Goal: Task Accomplishment & Management: Manage account settings

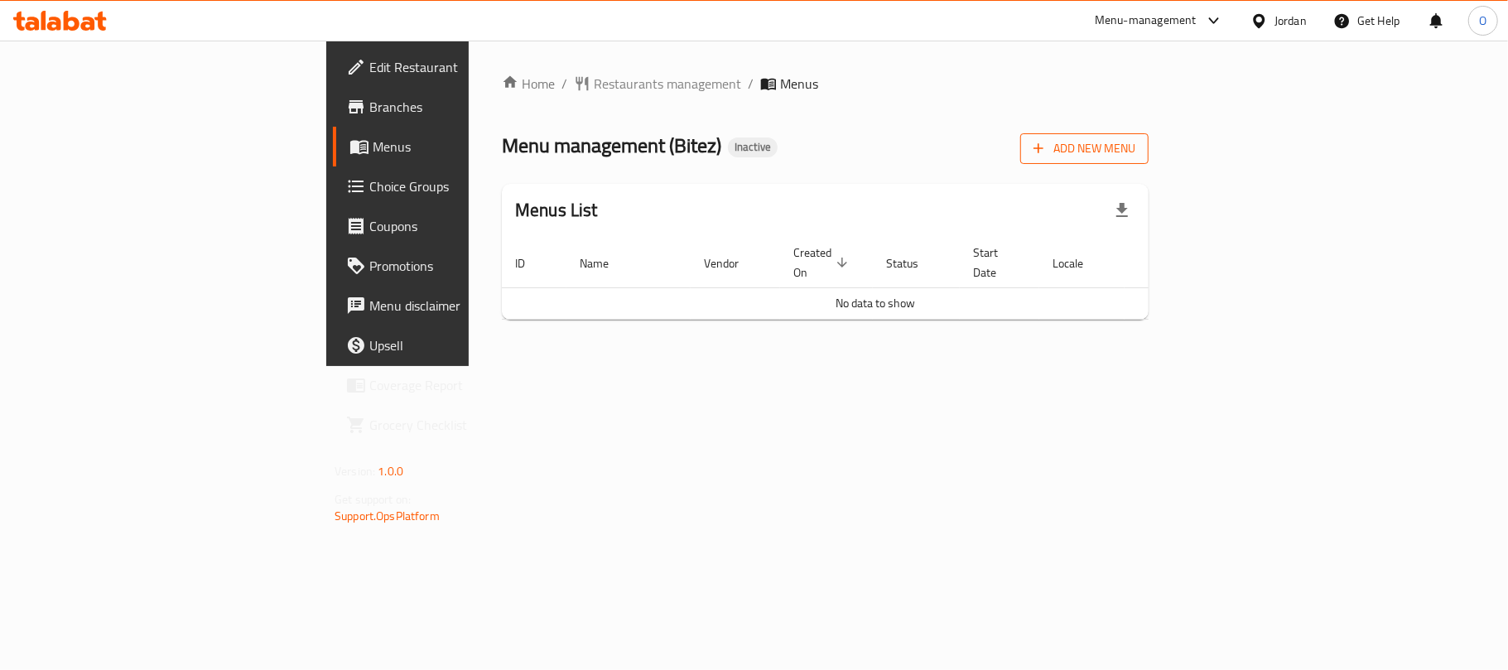
click at [1148, 152] on button "Add New Menu" at bounding box center [1084, 148] width 128 height 31
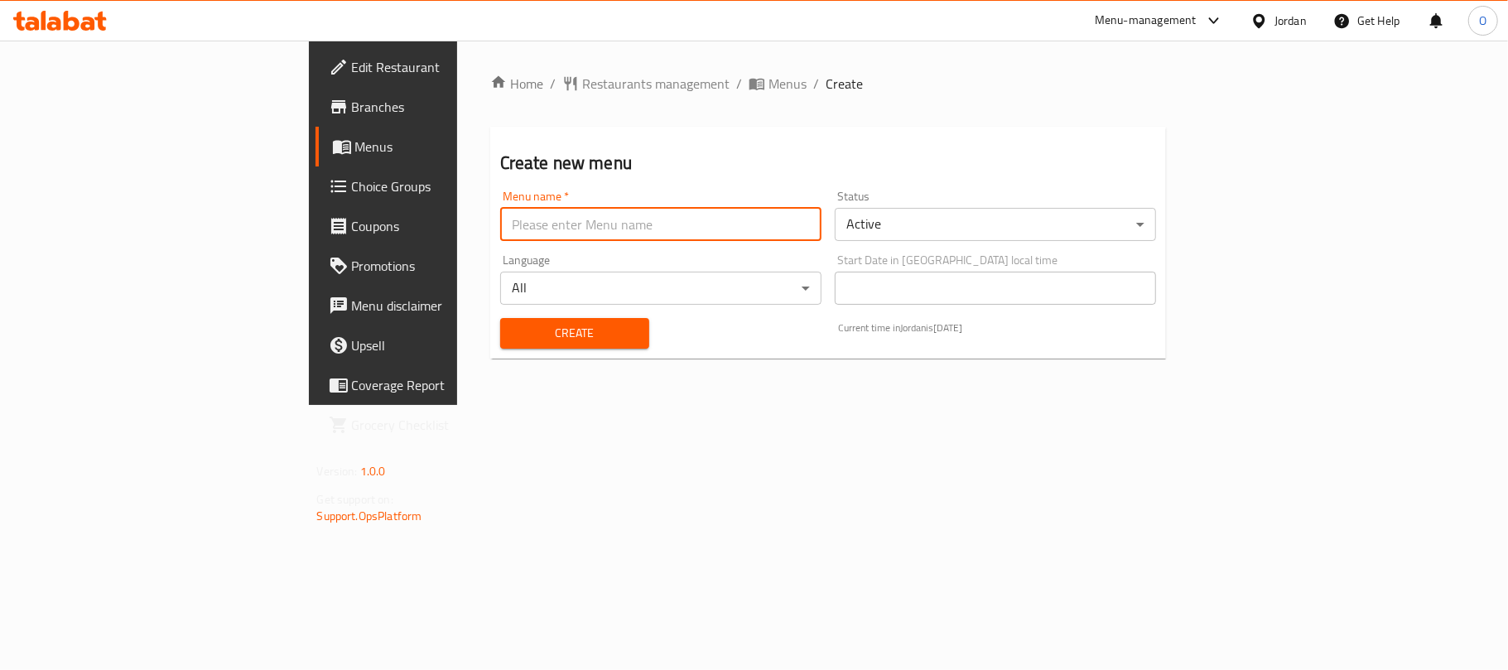
click at [511, 227] on input "text" at bounding box center [660, 224] width 321 height 33
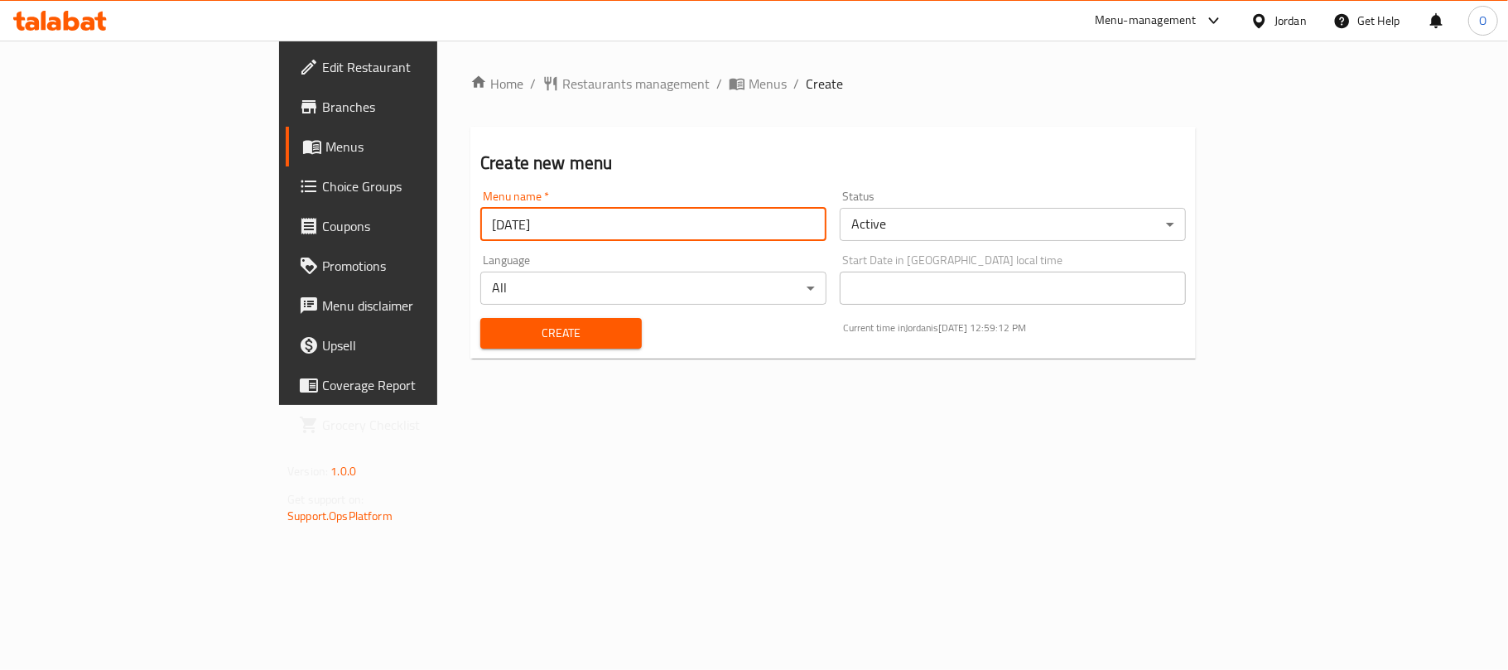
type input "[DATE]"
click at [480, 318] on button "Create" at bounding box center [560, 333] width 161 height 31
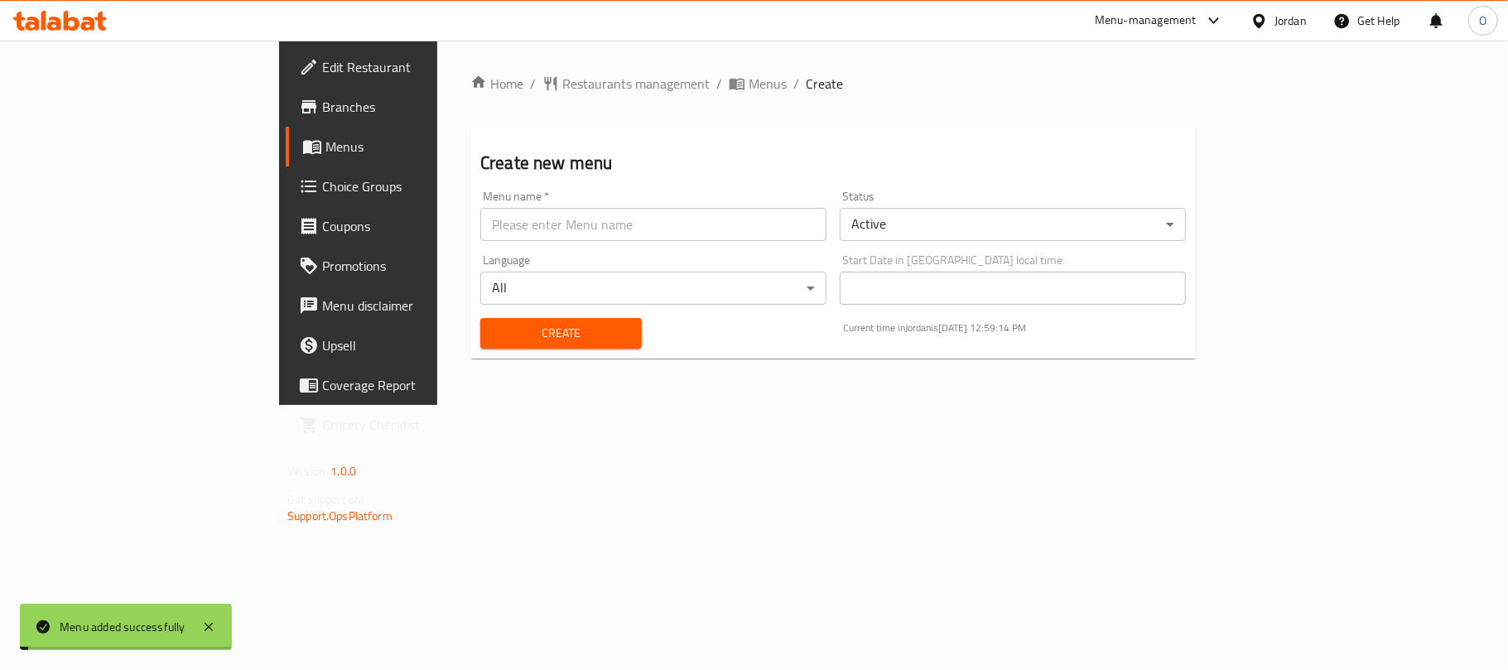
click at [748, 83] on span "Menus" at bounding box center [767, 84] width 38 height 20
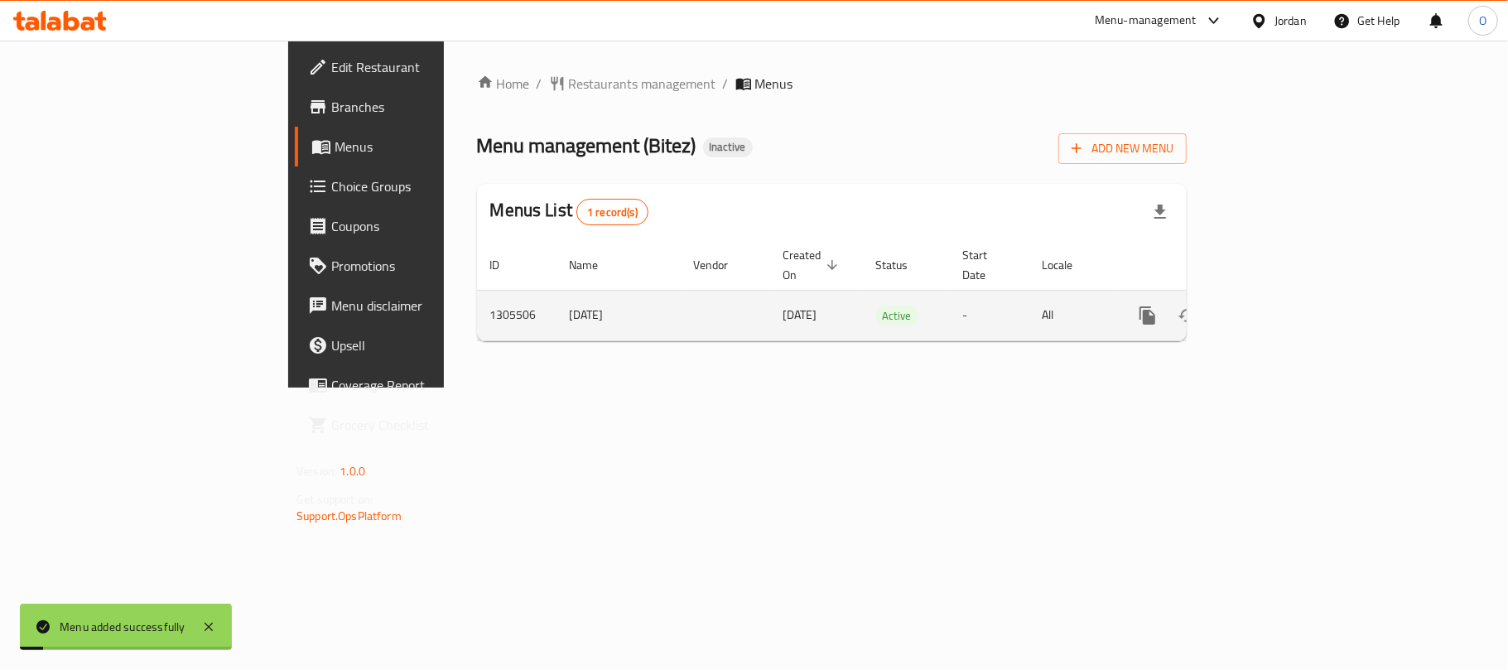
click at [1277, 305] on icon "enhanced table" at bounding box center [1267, 315] width 20 height 20
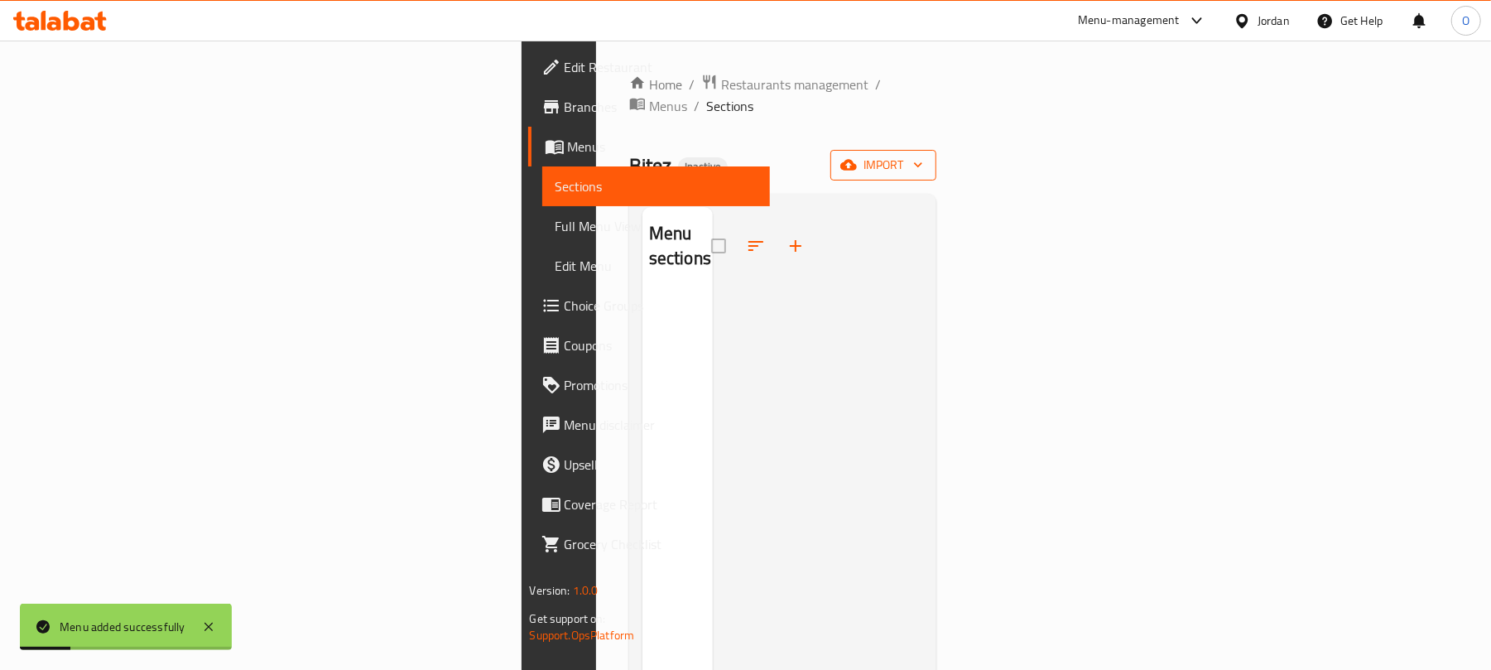
click at [857, 160] on icon "button" at bounding box center [848, 165] width 17 height 11
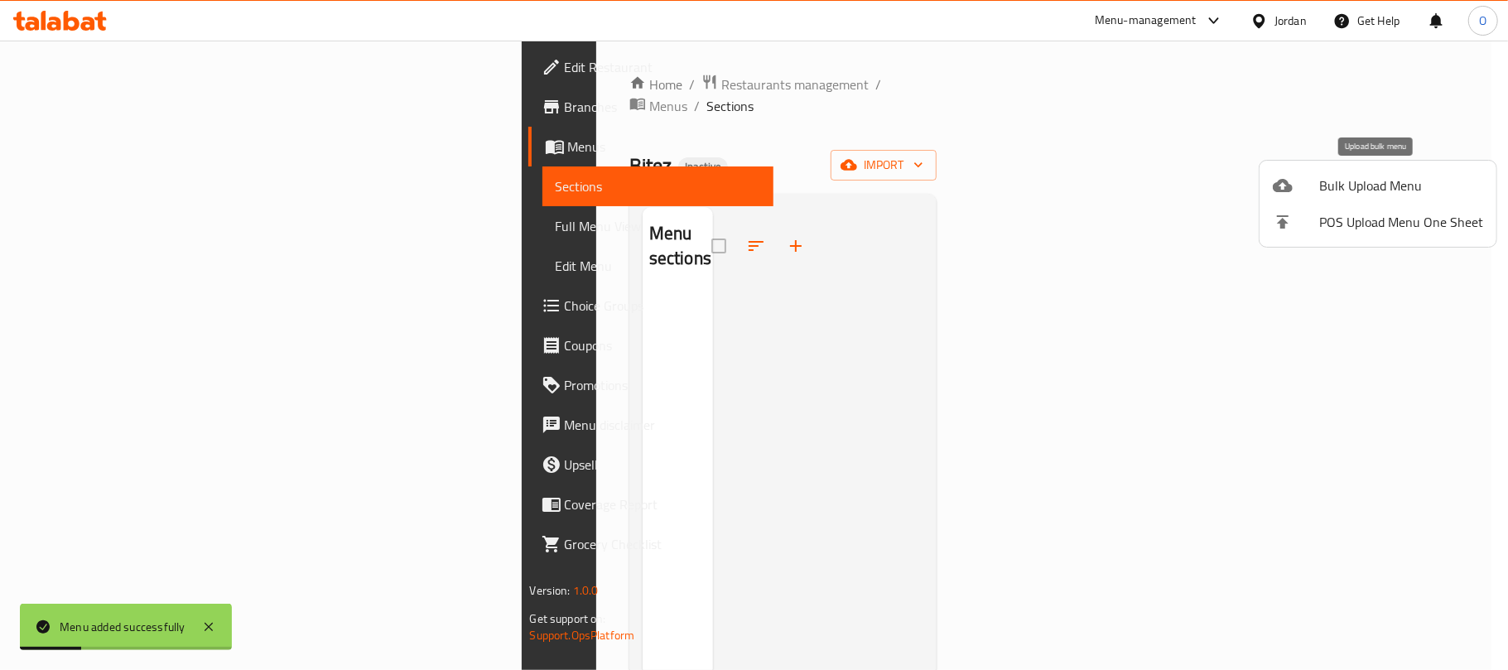
click at [1328, 200] on li "Bulk Upload Menu" at bounding box center [1377, 185] width 237 height 36
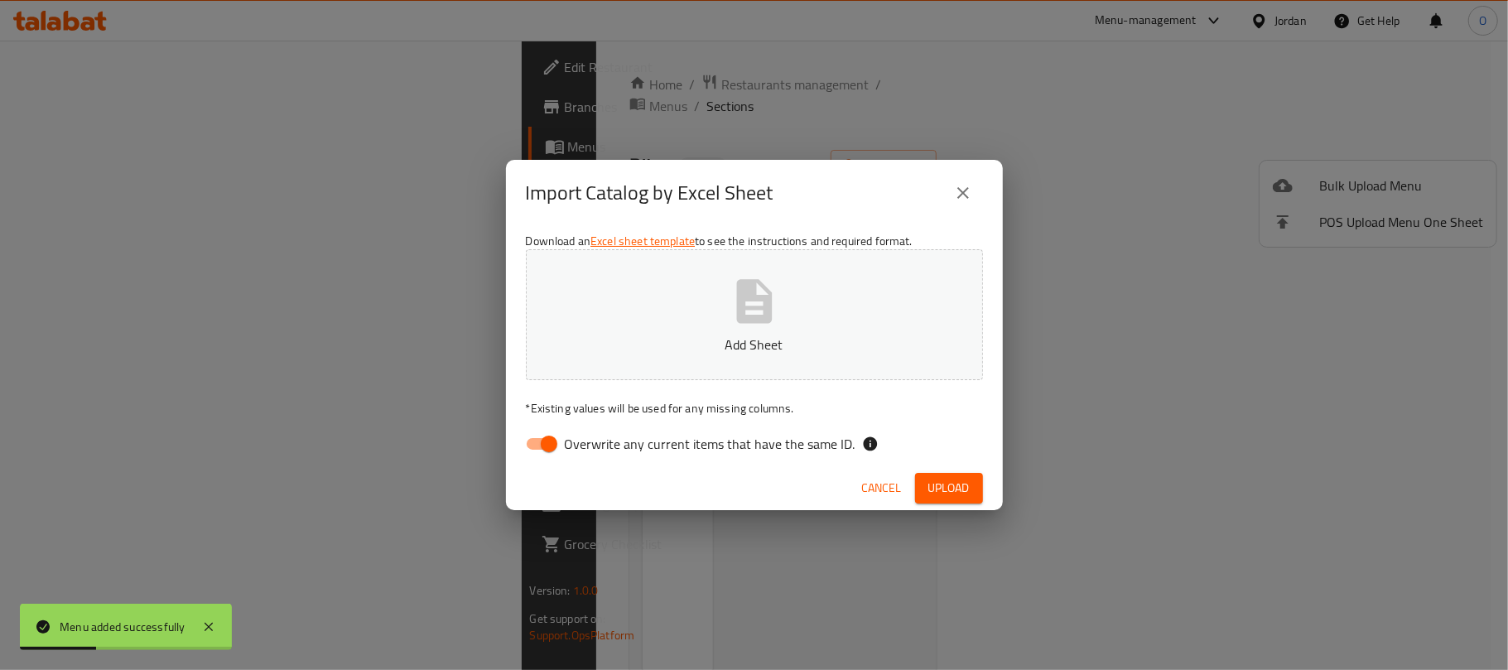
drag, startPoint x: 548, startPoint y: 448, endPoint x: 554, endPoint y: 439, distance: 10.8
click at [547, 447] on input "Overwrite any current items that have the same ID." at bounding box center [549, 443] width 94 height 31
checkbox input "false"
drag, startPoint x: 944, startPoint y: 487, endPoint x: 588, endPoint y: 512, distance: 356.8
click at [944, 487] on span "Upload" at bounding box center [948, 488] width 41 height 21
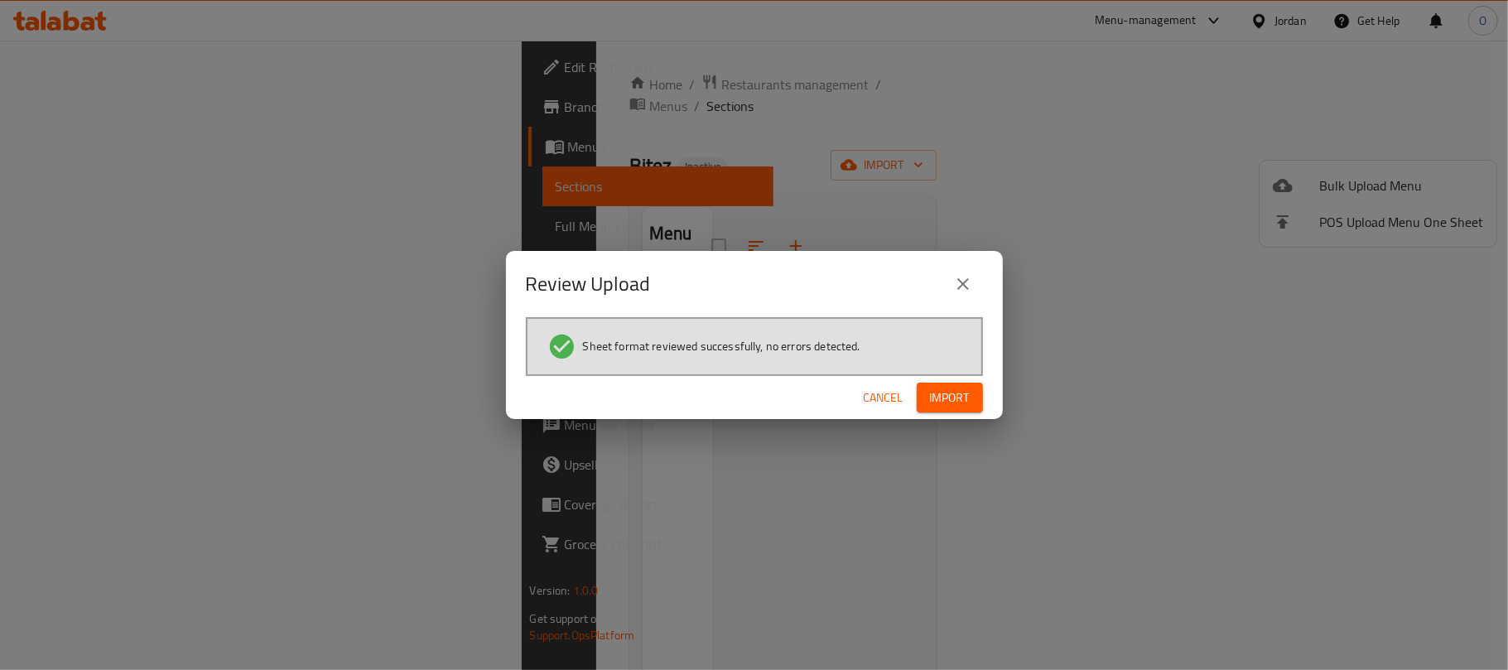
click at [955, 395] on span "Import" at bounding box center [950, 397] width 40 height 21
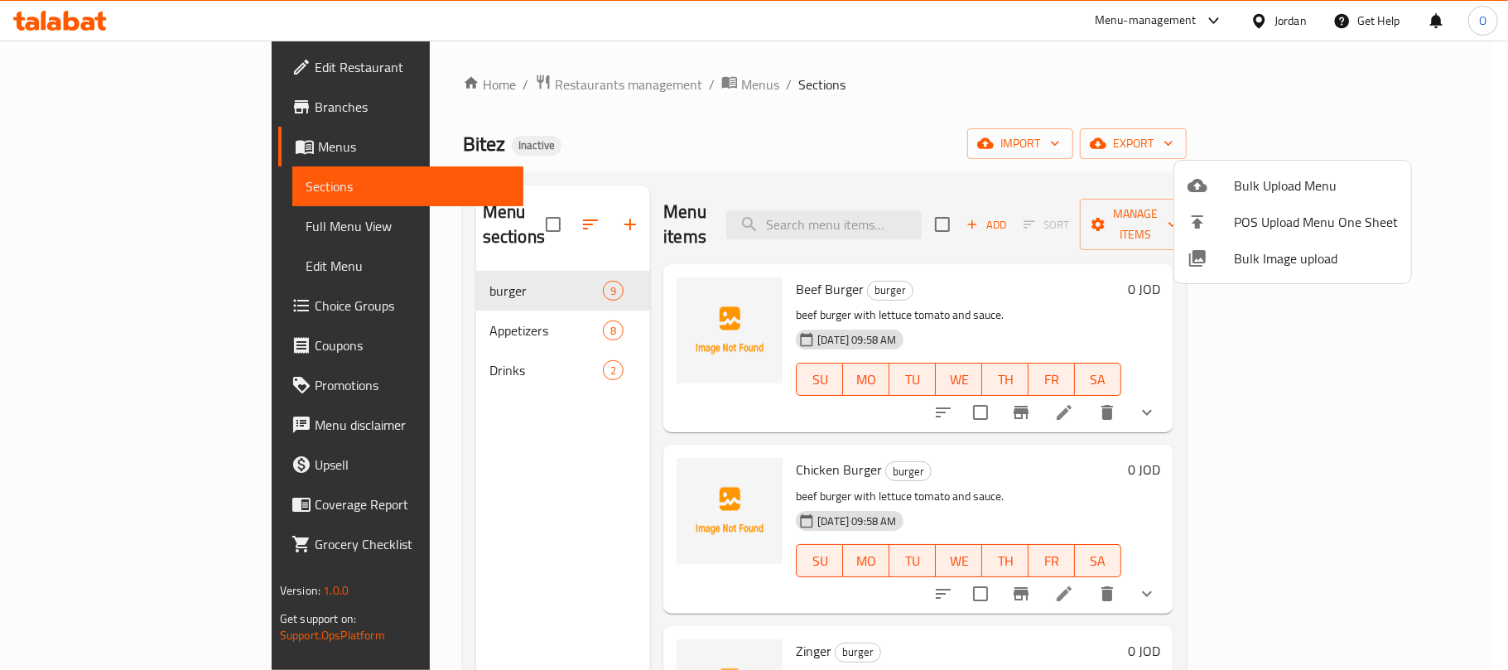
drag, startPoint x: 831, startPoint y: 68, endPoint x: 325, endPoint y: 220, distance: 529.0
click at [820, 68] on div at bounding box center [754, 335] width 1508 height 670
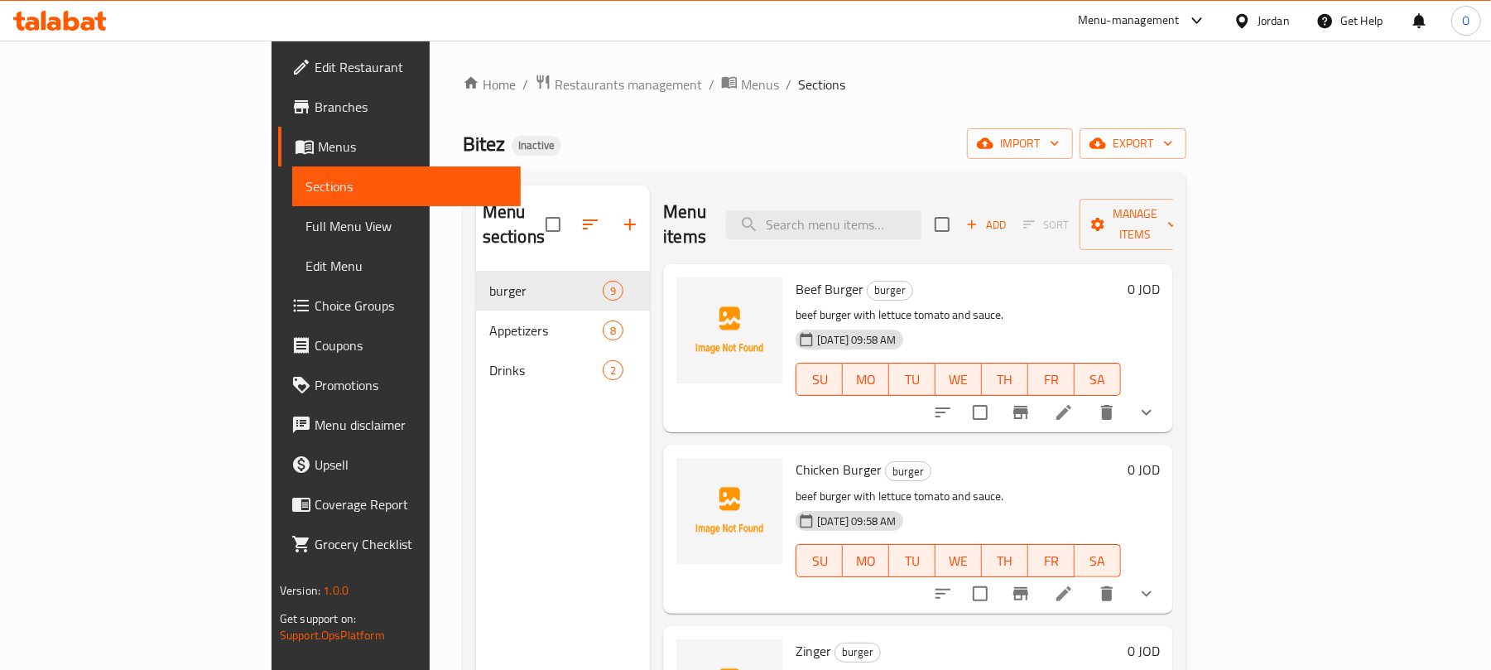
click at [305, 236] on span "Full Menu View" at bounding box center [406, 226] width 202 height 20
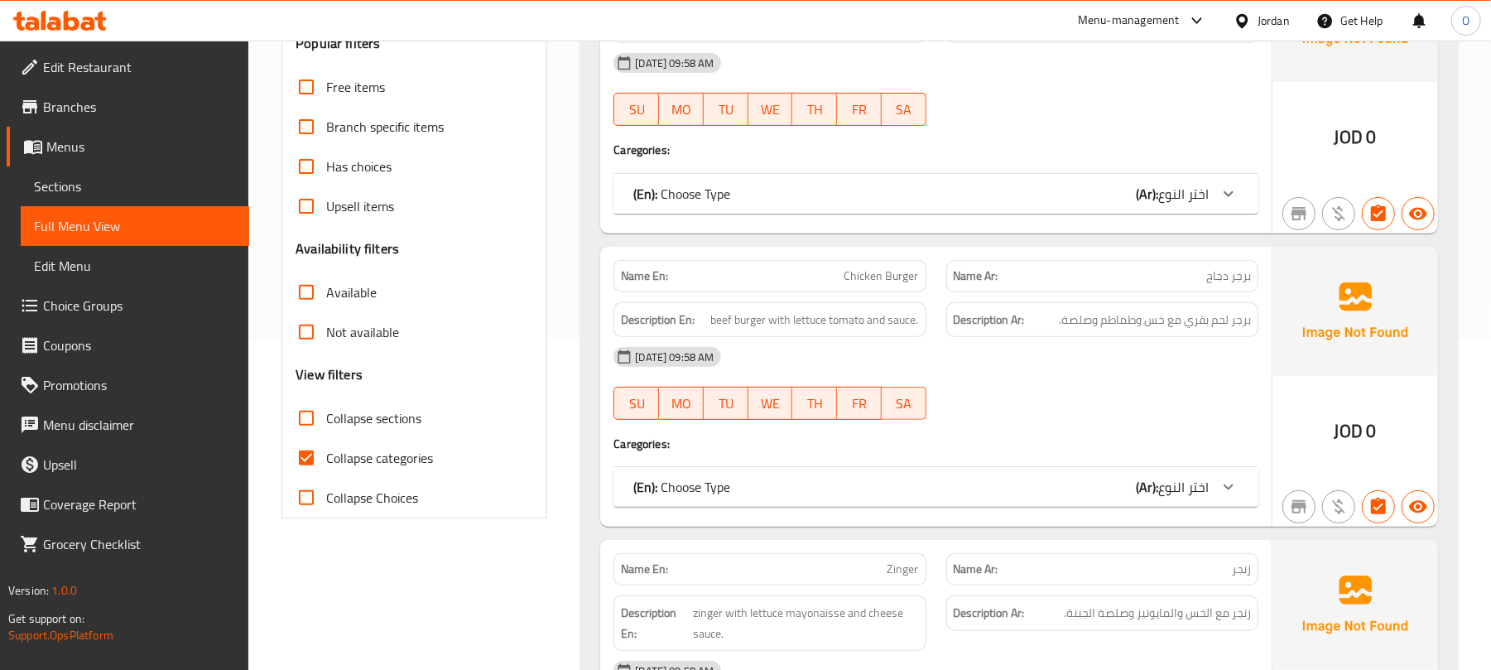
scroll to position [331, 0]
click at [358, 457] on span "Collapse categories" at bounding box center [379, 456] width 107 height 20
click at [326, 457] on input "Collapse categories" at bounding box center [306, 456] width 40 height 40
checkbox input "false"
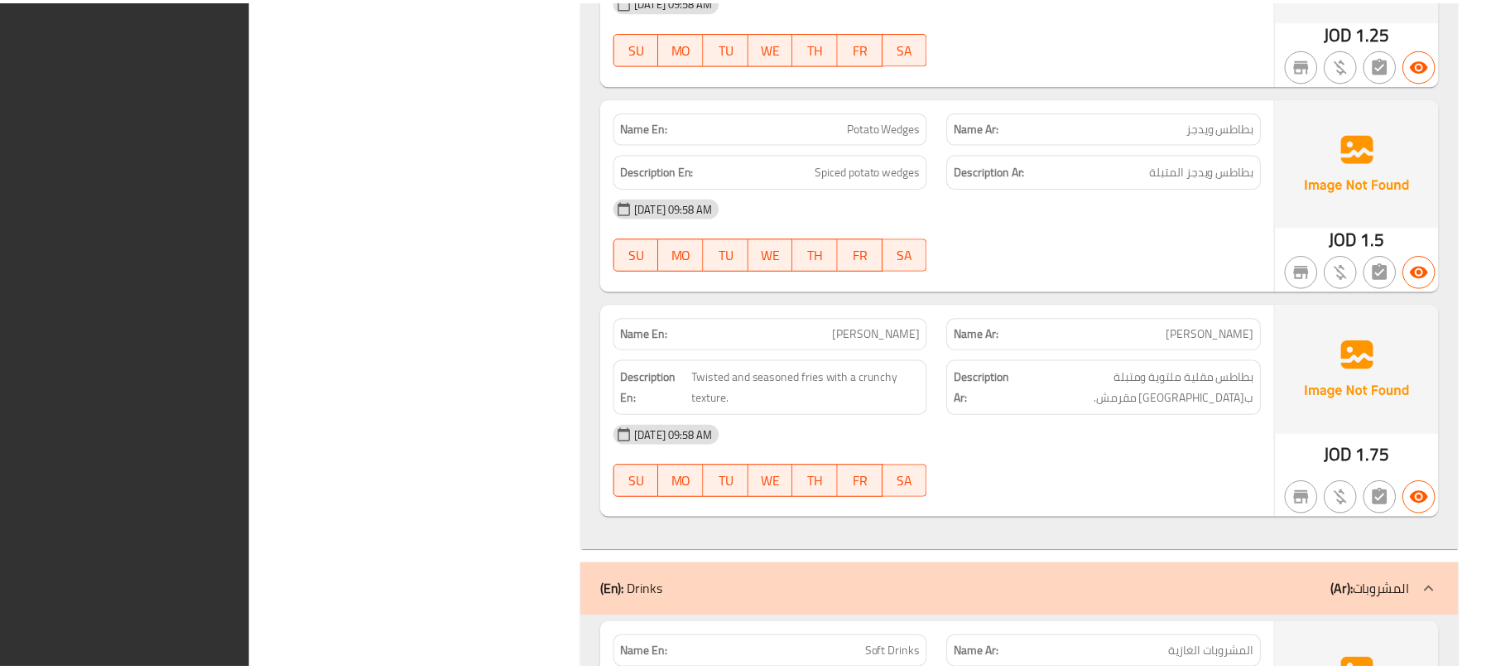
scroll to position [5981, 0]
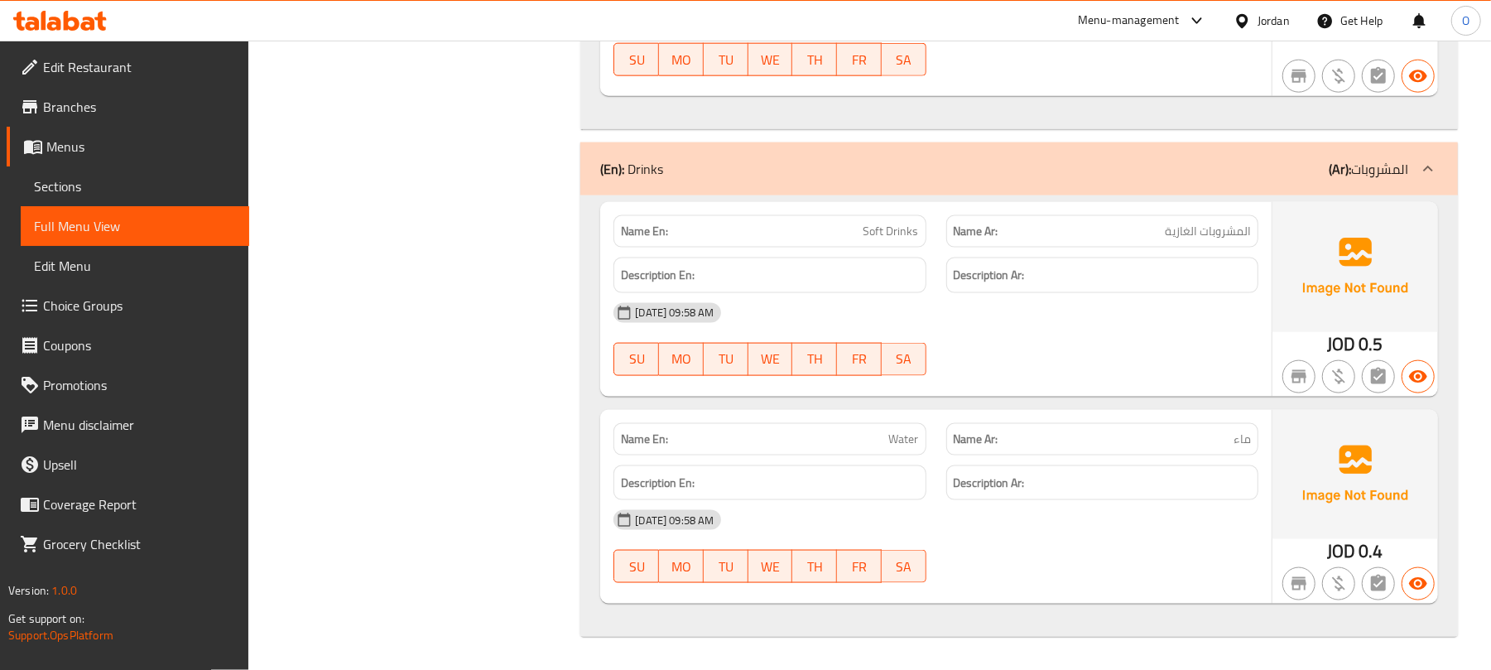
drag, startPoint x: 84, startPoint y: 103, endPoint x: 111, endPoint y: 37, distance: 70.6
click at [84, 103] on span "Branches" at bounding box center [139, 107] width 193 height 20
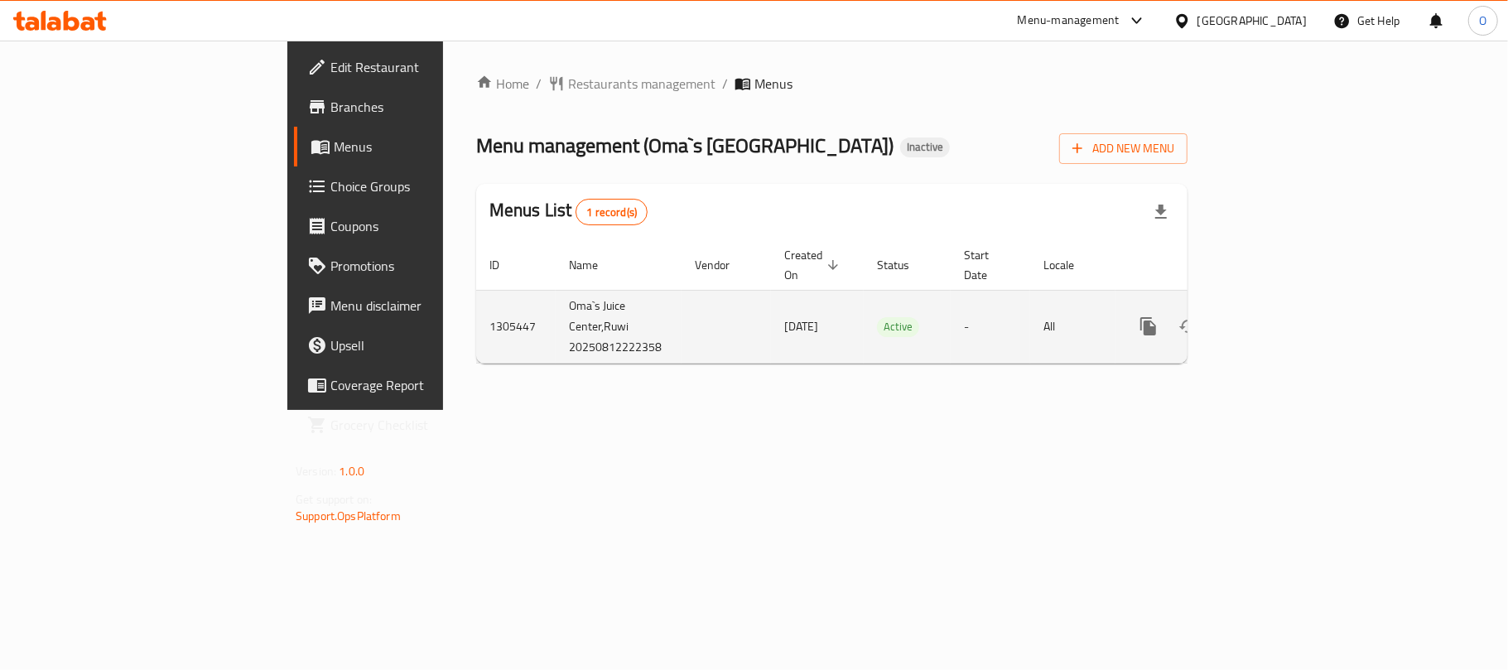
click at [1277, 316] on icon "enhanced table" at bounding box center [1268, 326] width 20 height 20
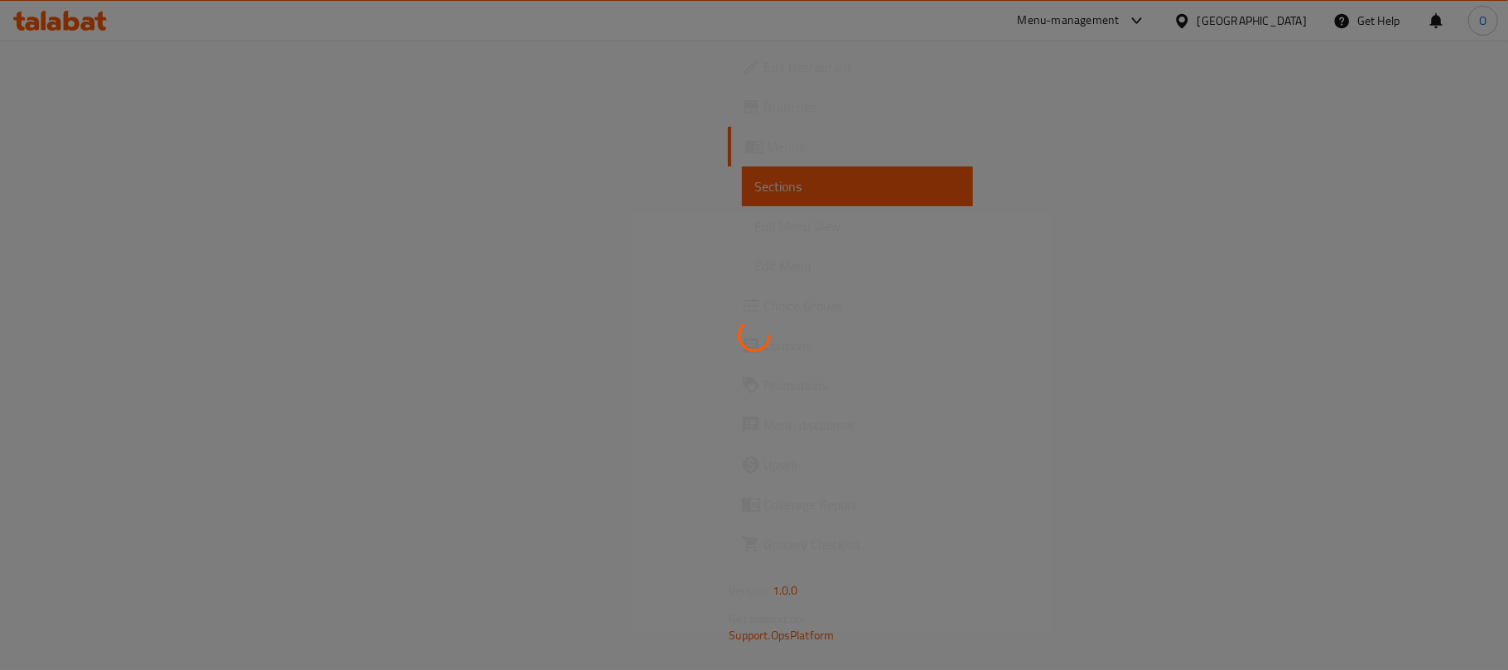
click at [778, 119] on div at bounding box center [754, 335] width 1508 height 670
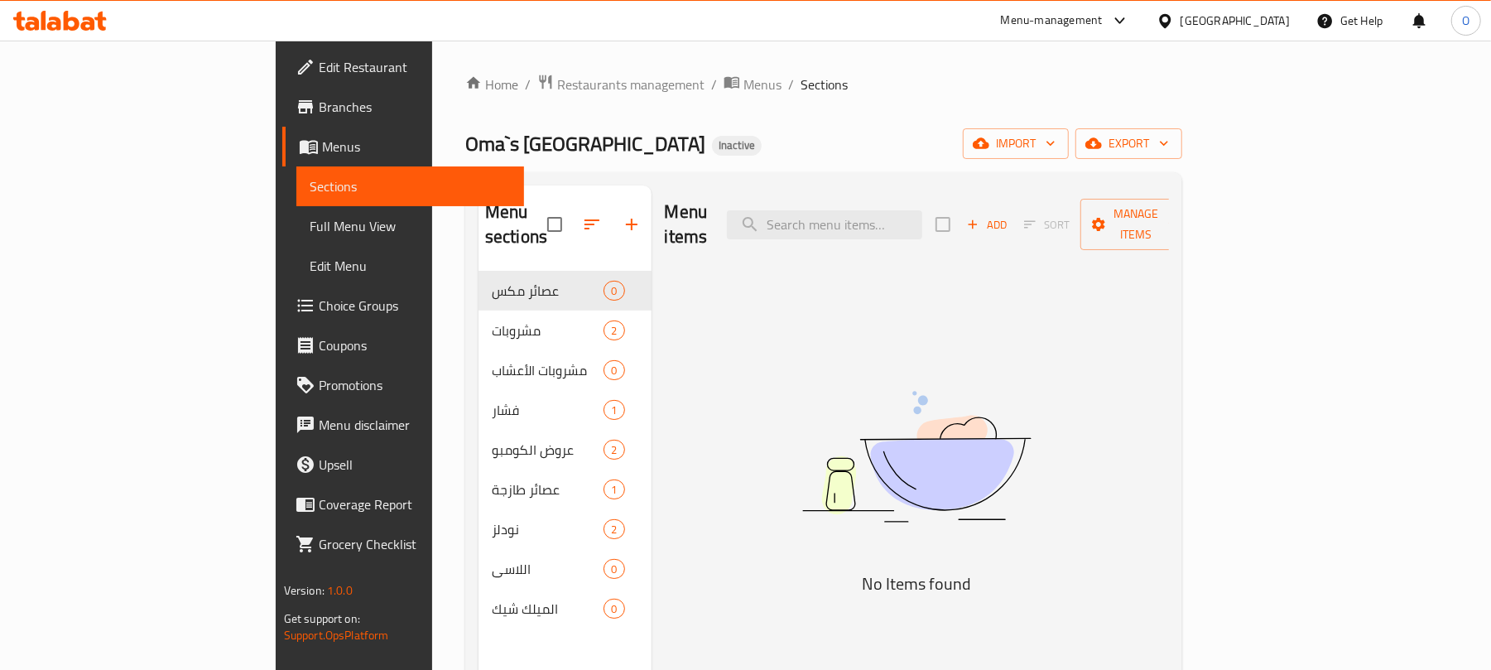
scroll to position [110, 0]
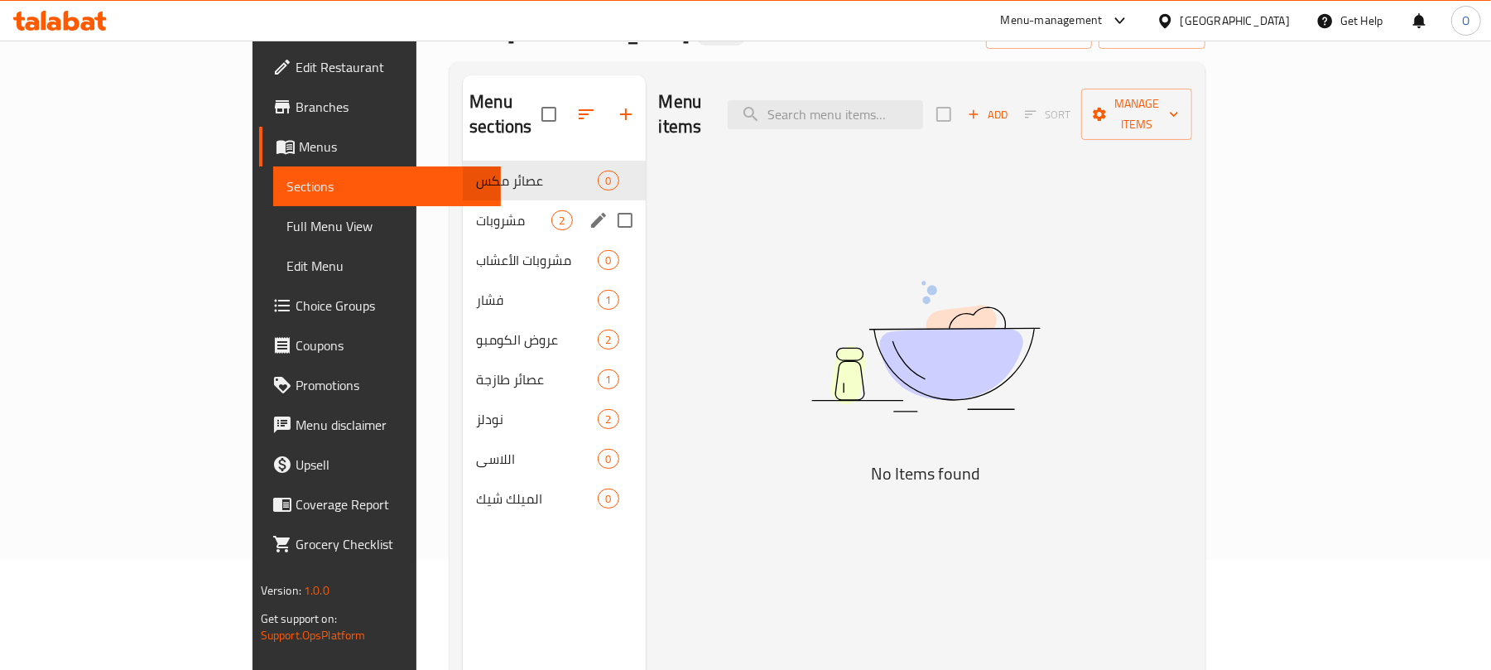
click at [463, 206] on div "مشروبات 2" at bounding box center [554, 220] width 182 height 40
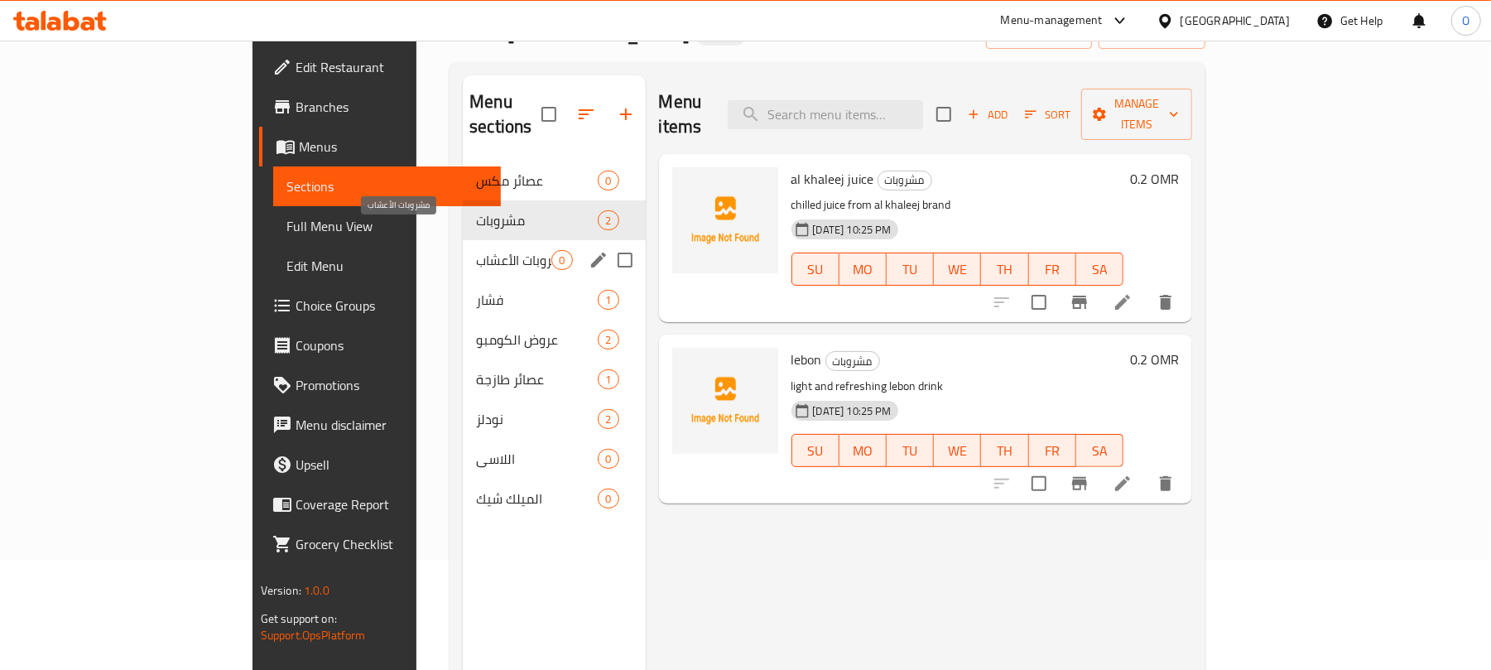
click at [476, 250] on span "مشروبات الأعشاب" at bounding box center [513, 260] width 75 height 20
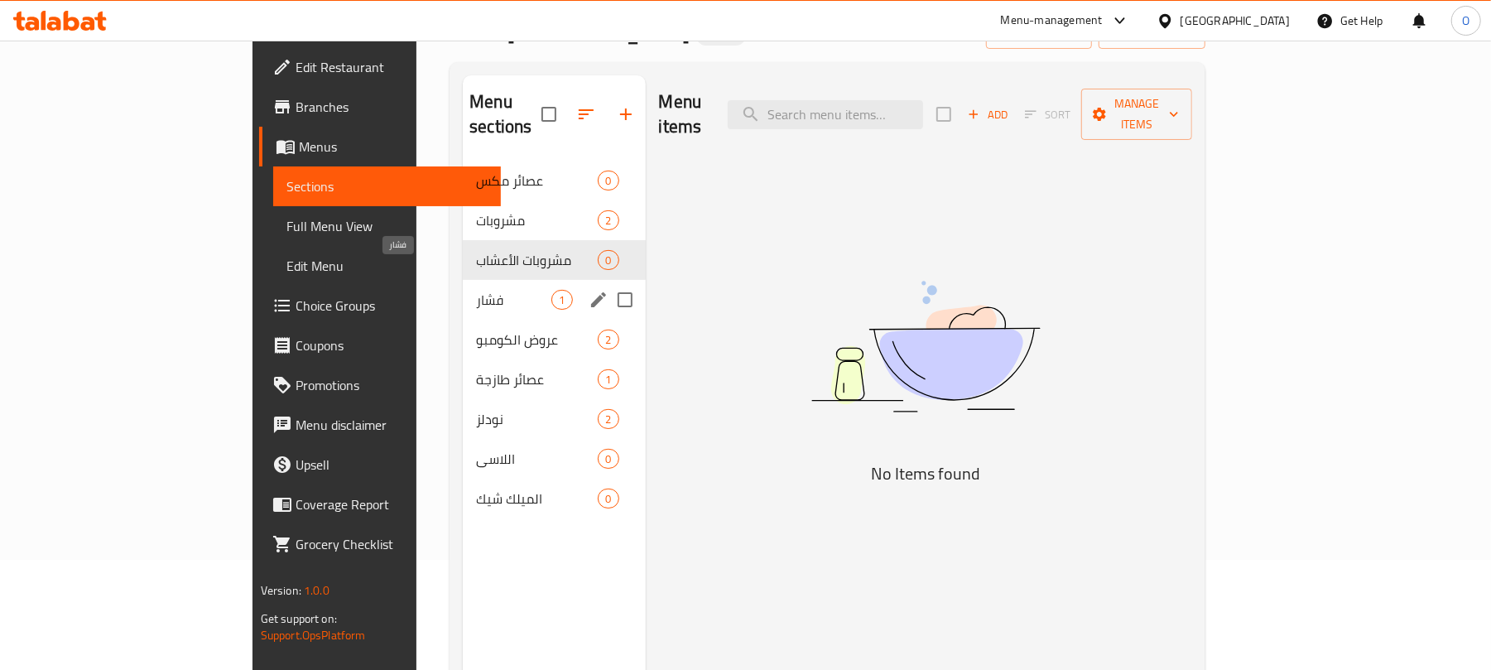
click at [476, 290] on span "فشار" at bounding box center [513, 300] width 75 height 20
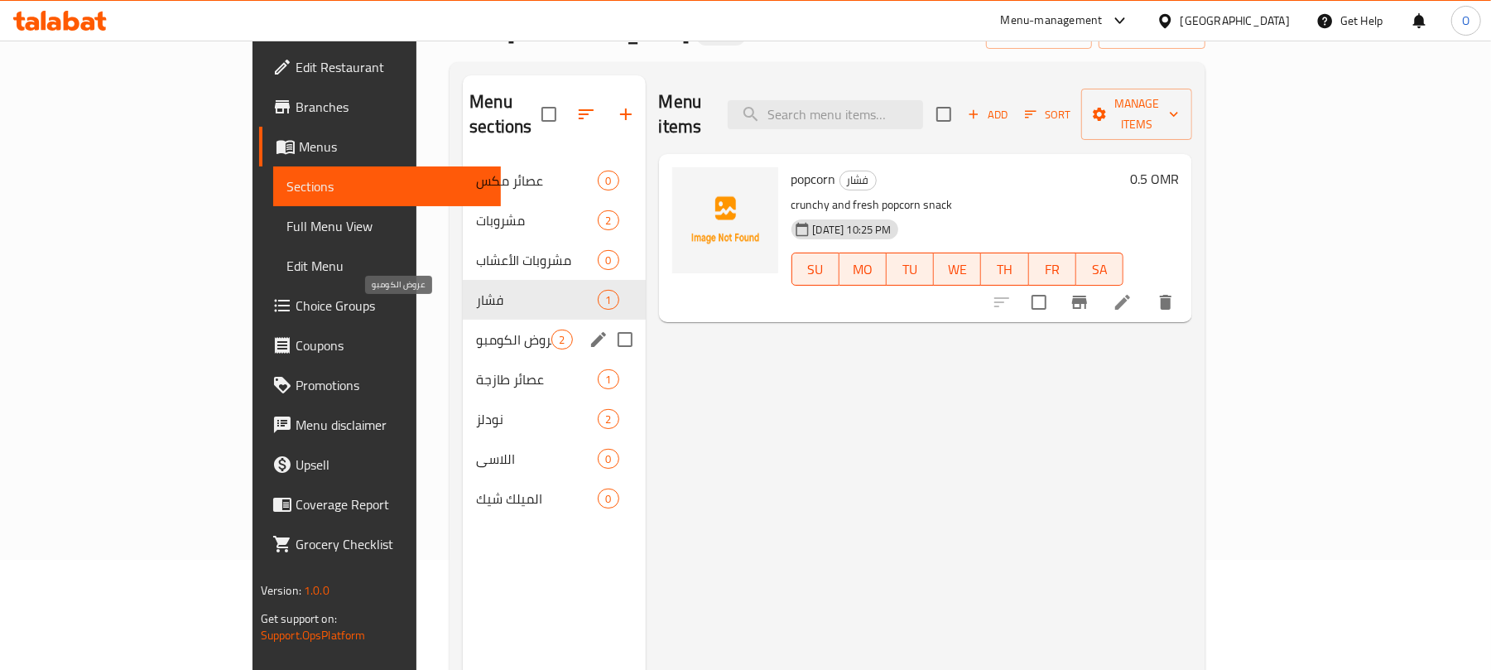
click at [476, 329] on span "عروض الكومبو" at bounding box center [513, 339] width 75 height 20
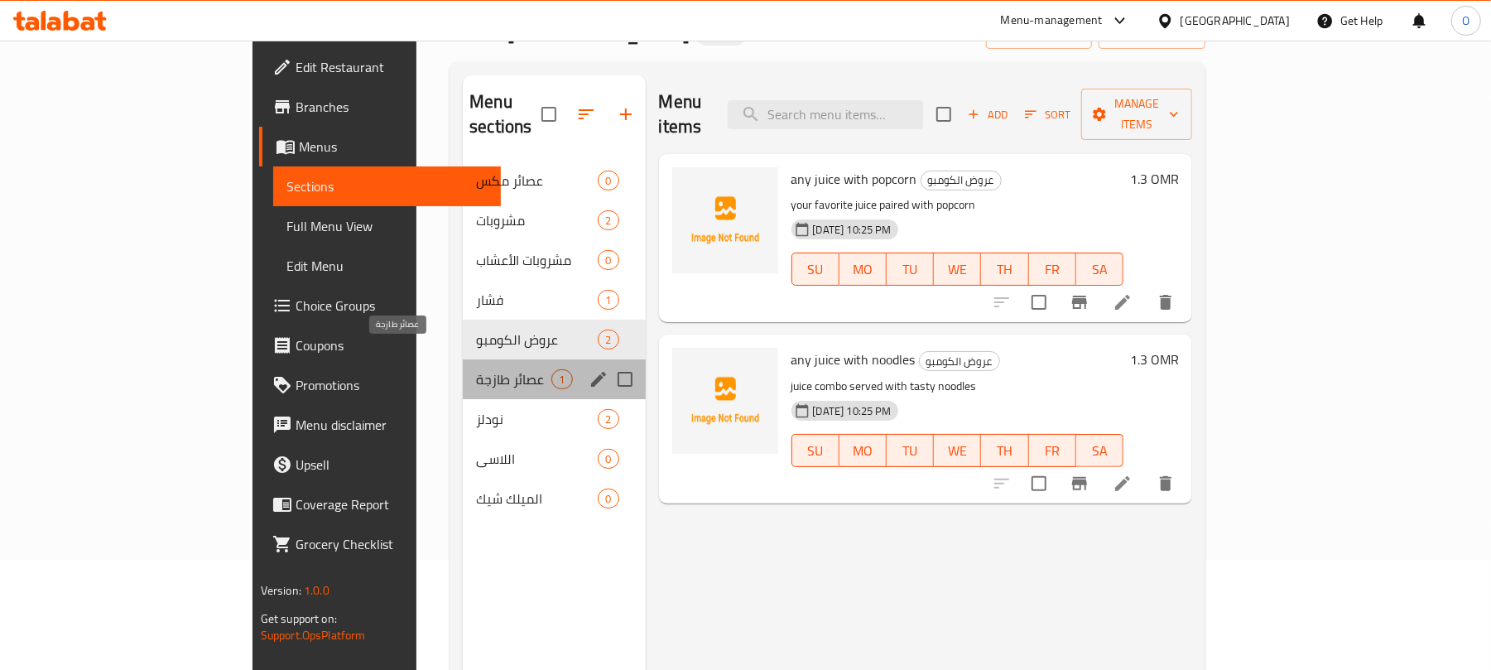
click at [476, 369] on span "عصائر طازجة" at bounding box center [513, 379] width 75 height 20
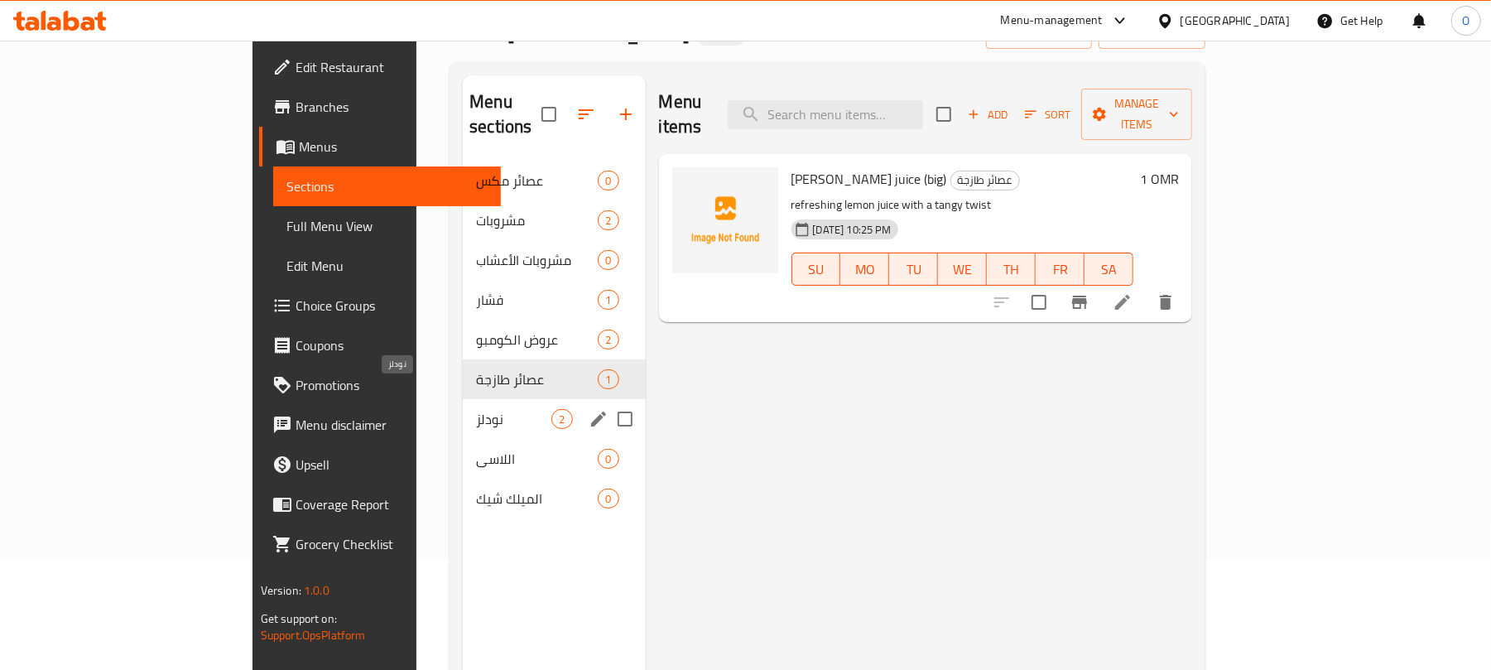
click at [476, 409] on span "نودلز" at bounding box center [513, 419] width 75 height 20
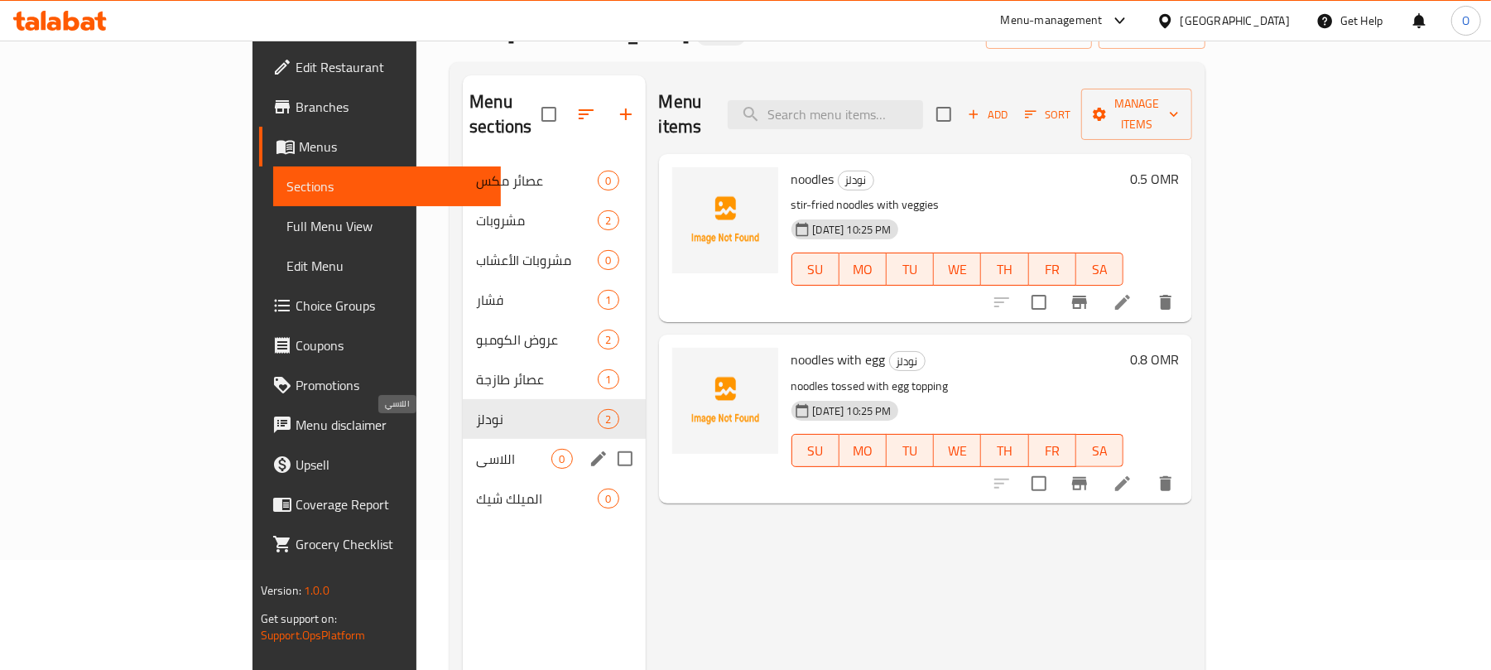
click at [476, 449] on span "اللاسي" at bounding box center [513, 459] width 75 height 20
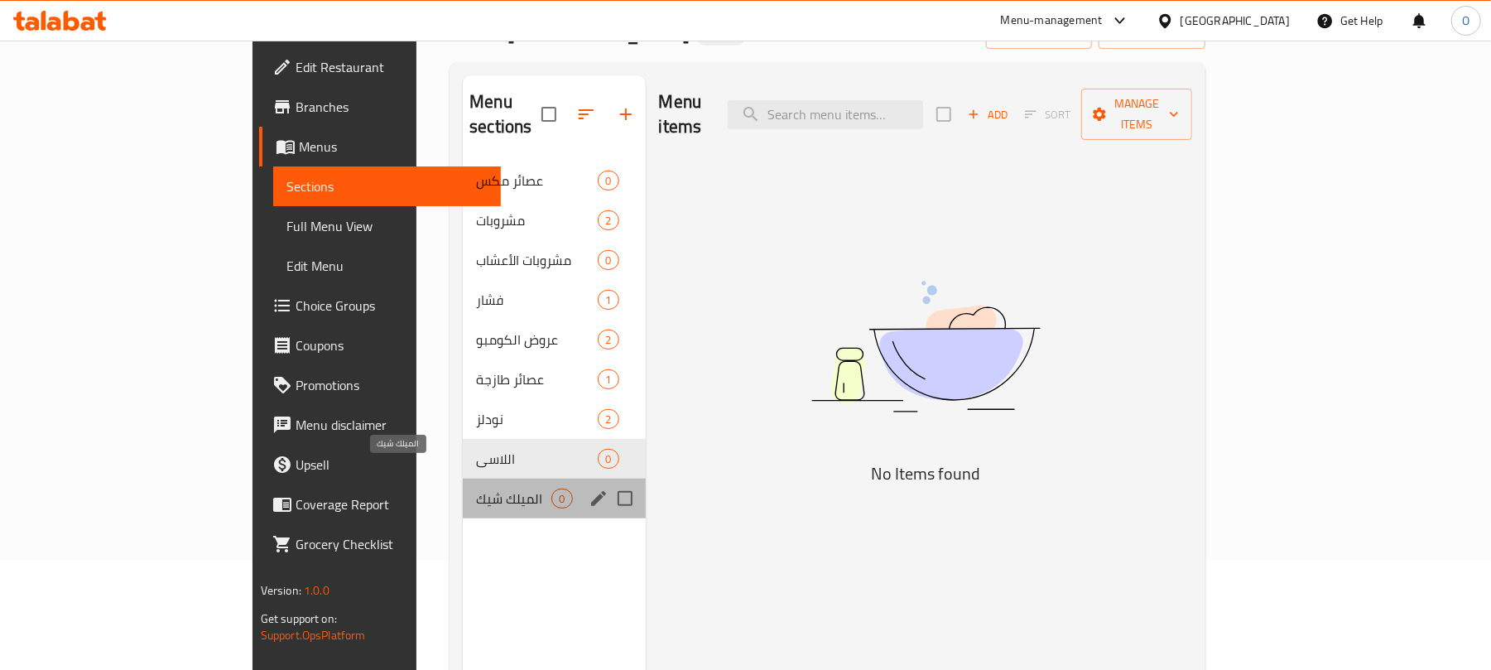
click at [476, 488] on span "الميلك شيك" at bounding box center [513, 498] width 75 height 20
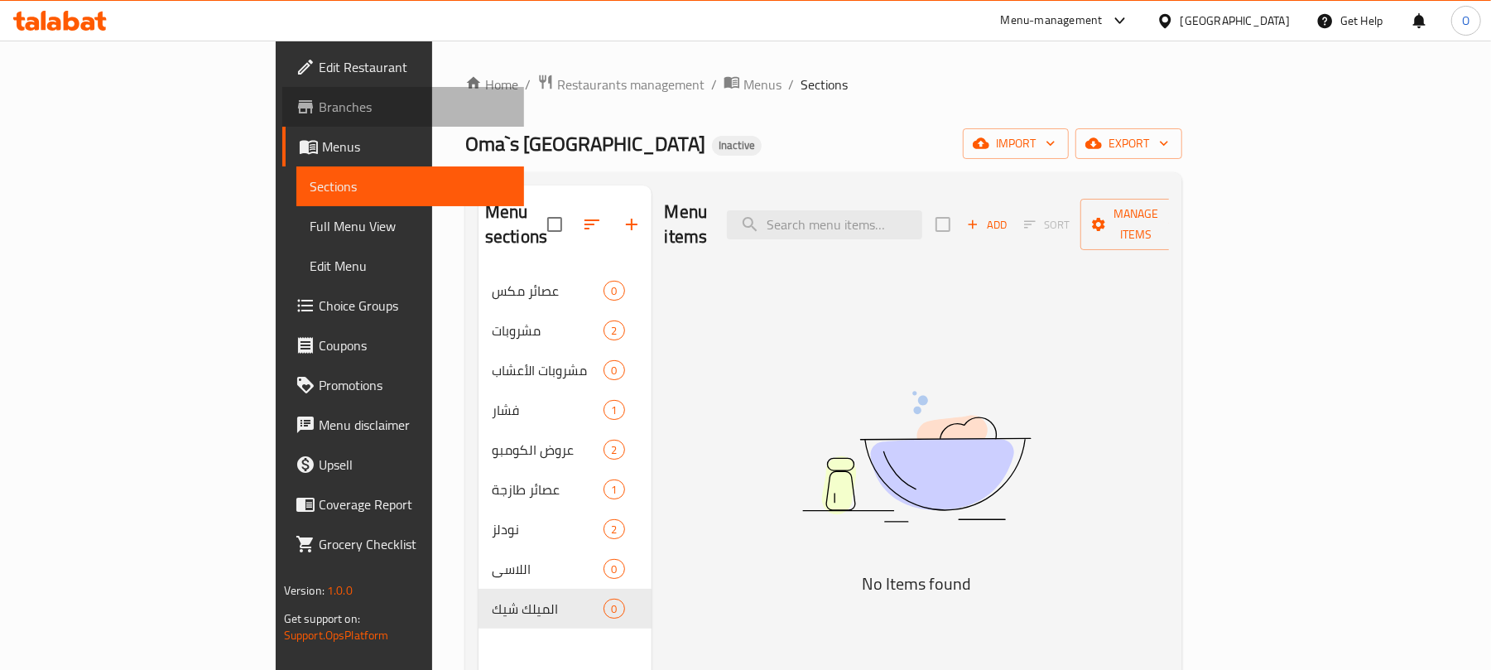
click at [319, 113] on span "Branches" at bounding box center [415, 107] width 193 height 20
